Goal: Find contact information: Obtain details needed to contact an individual or organization

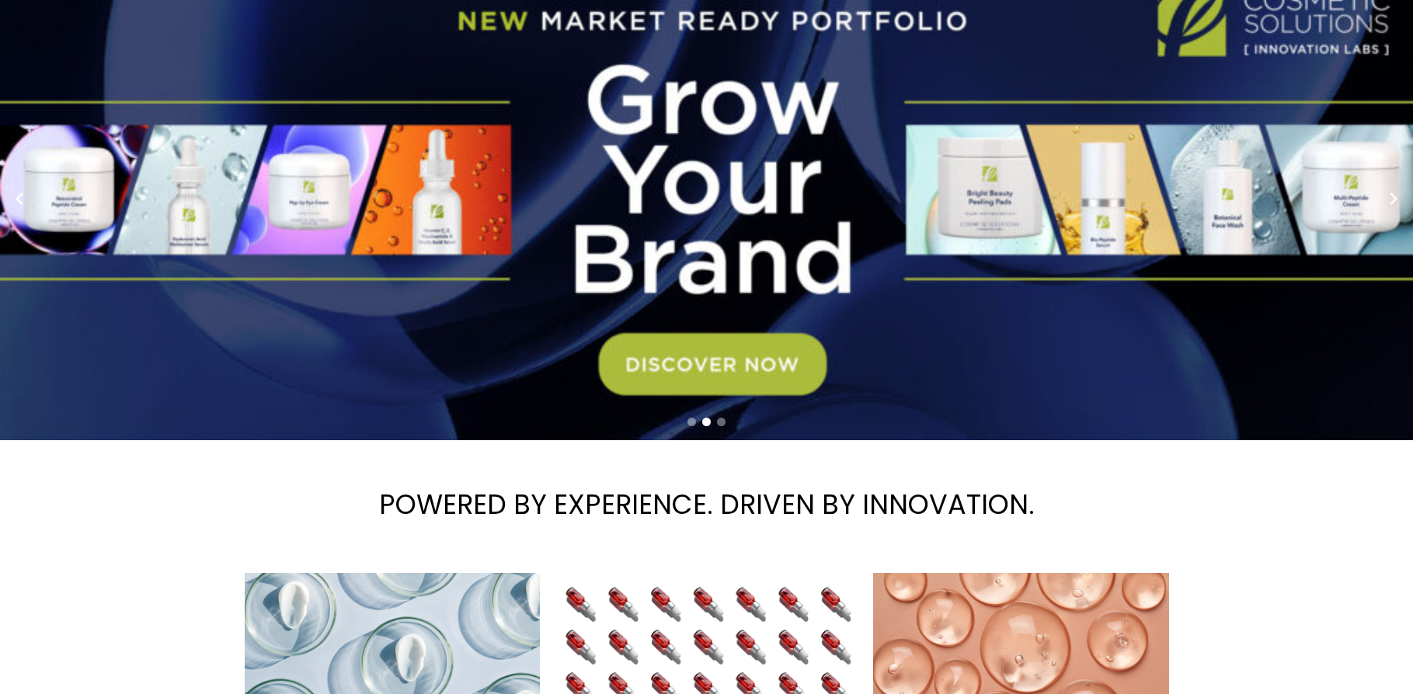
scroll to position [155, 0]
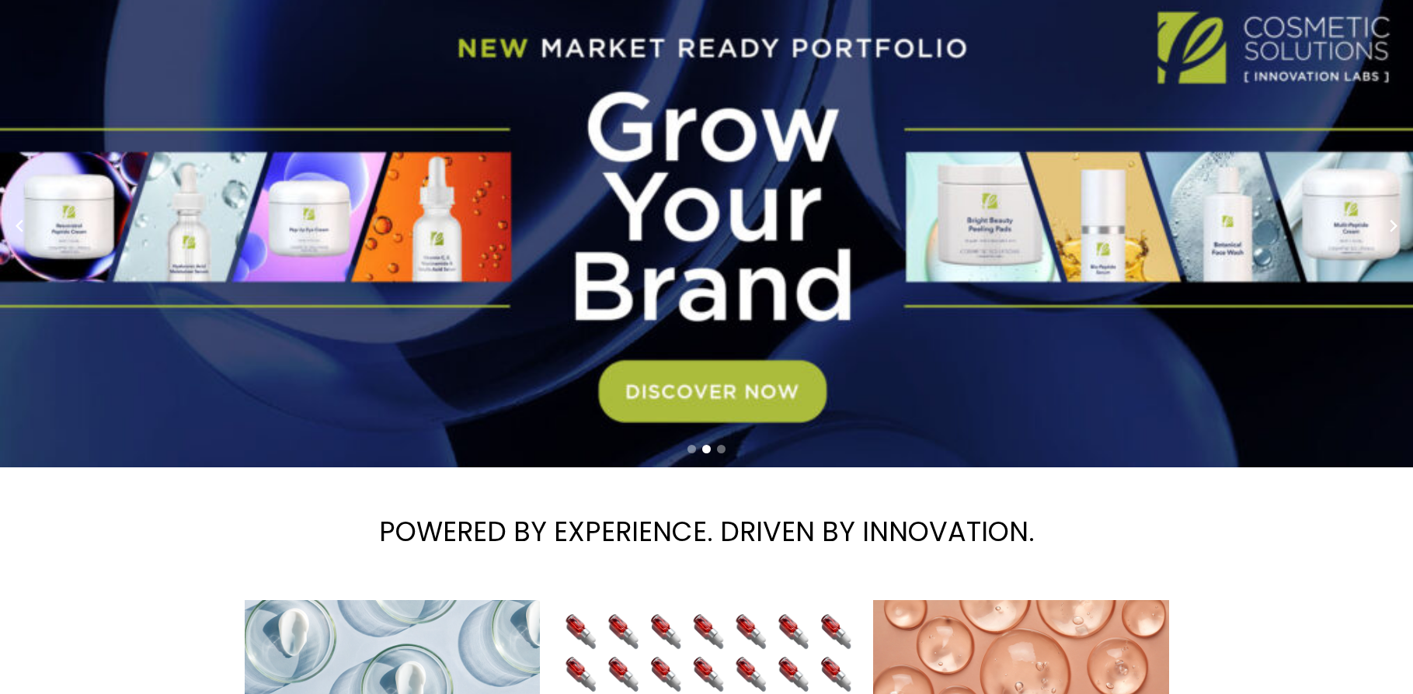
click at [0, 0] on span "Contact Us" at bounding box center [0, 0] width 0 height 0
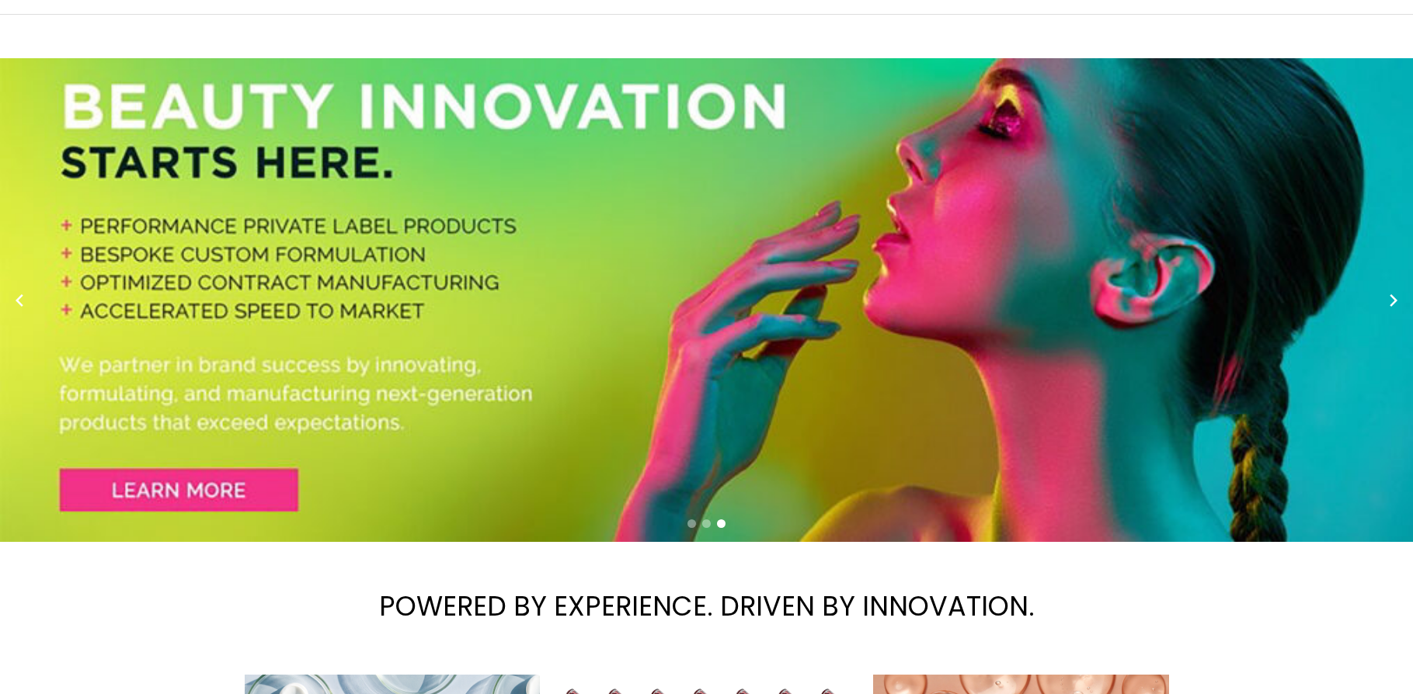
scroll to position [0, 0]
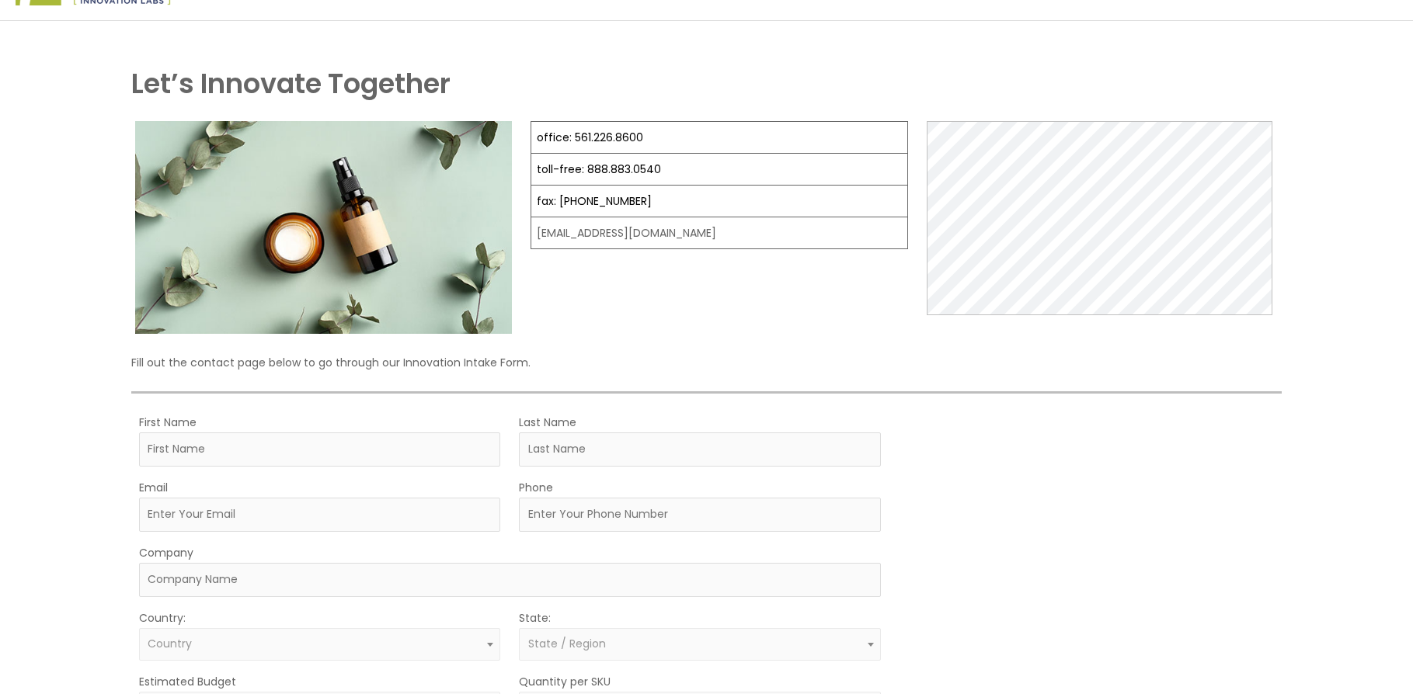
scroll to position [78, 0]
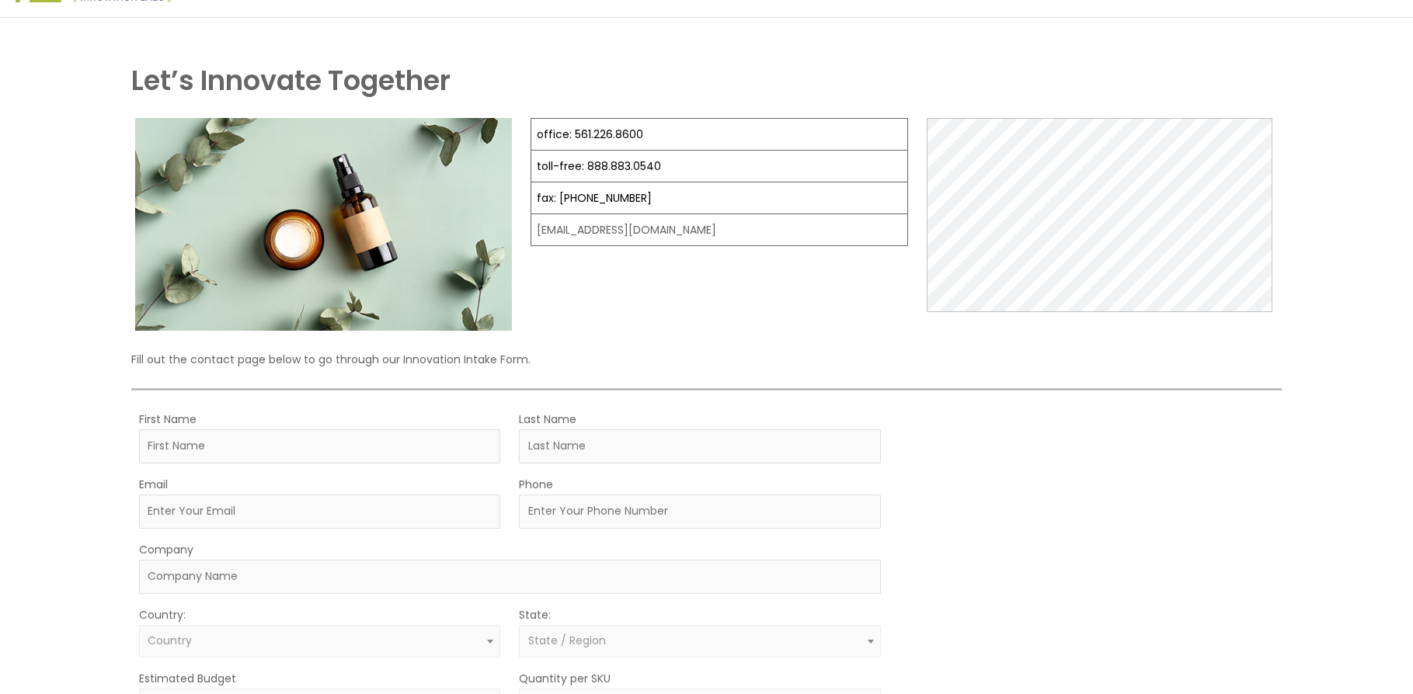
click at [0, 0] on span "[EMAIL_ADDRESS][DOMAIN_NAME]" at bounding box center [0, 0] width 0 height 0
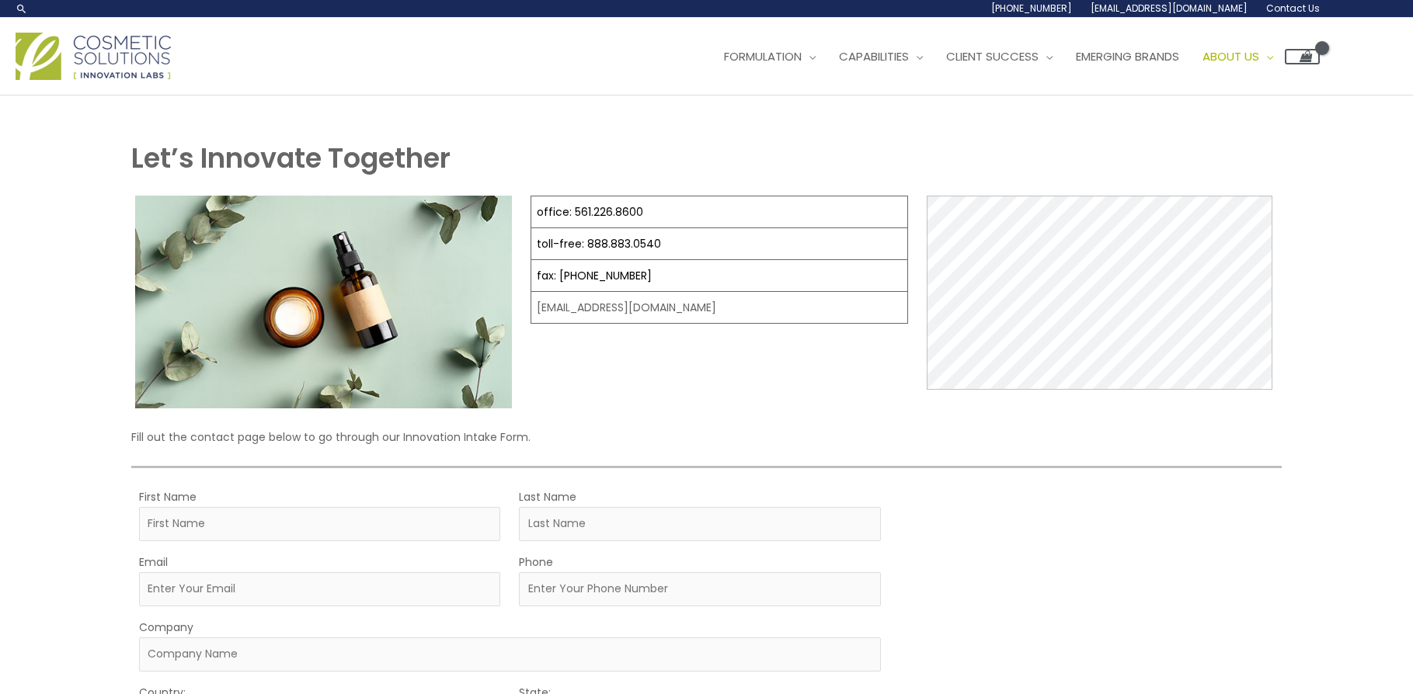
click at [0, 0] on span "Contact Us" at bounding box center [0, 0] width 0 height 0
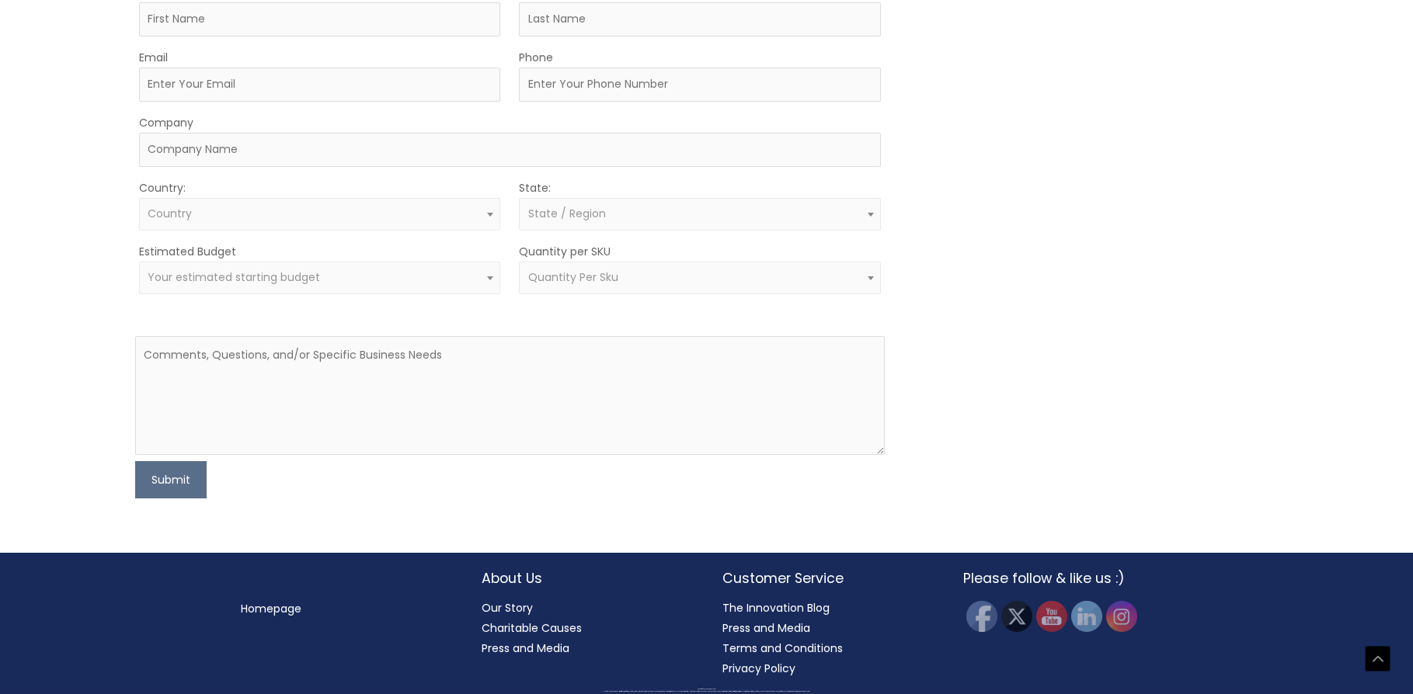
scroll to position [867, 0]
